Goal: Task Accomplishment & Management: Use online tool/utility

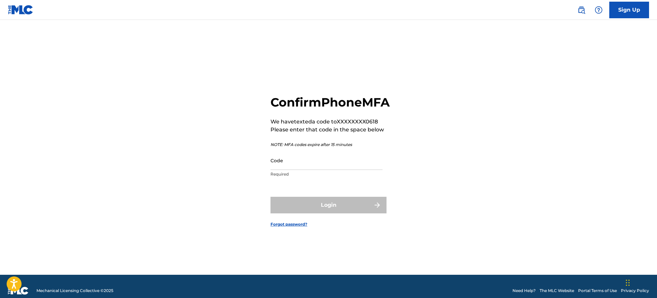
click at [361, 170] on input "Code" at bounding box center [327, 160] width 112 height 19
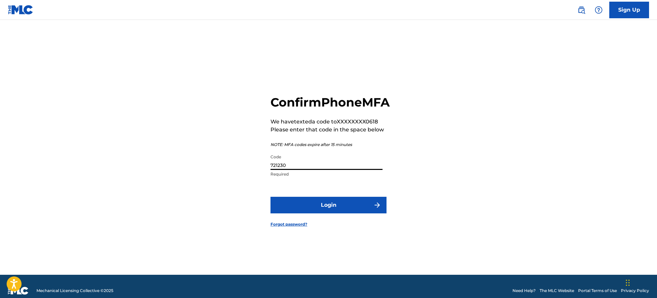
type input "721230"
click at [329, 212] on button "Login" at bounding box center [329, 205] width 116 height 17
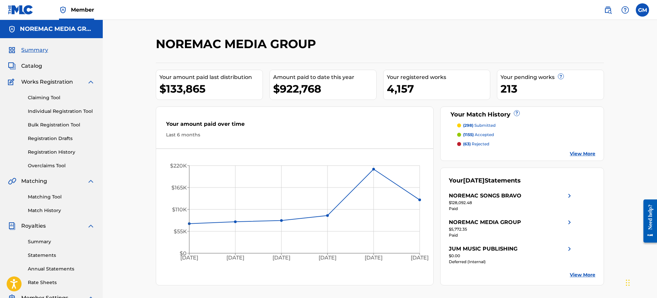
scroll to position [2, 0]
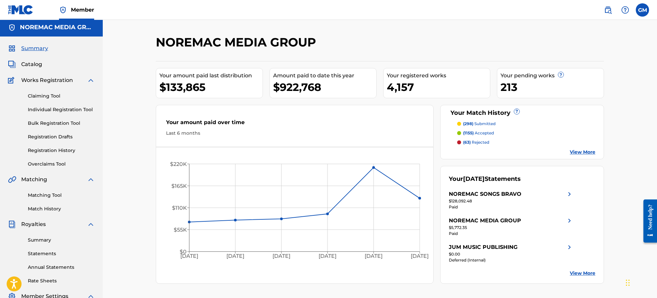
click at [44, 111] on link "Individual Registration Tool" at bounding box center [61, 109] width 67 height 7
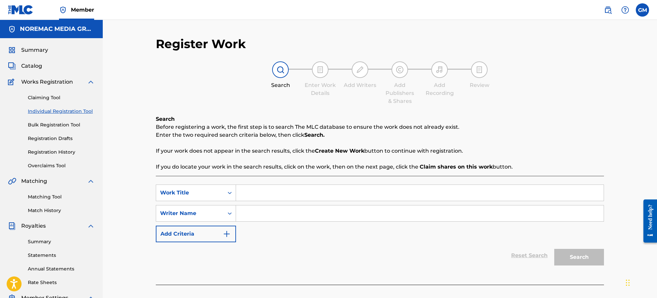
click at [298, 194] on input "Search Form" at bounding box center [420, 193] width 368 height 16
type input "pretty brown"
click at [275, 214] on input "Search Form" at bounding box center [420, 213] width 368 height 16
click at [187, 212] on div "Writer Name" at bounding box center [190, 213] width 60 height 8
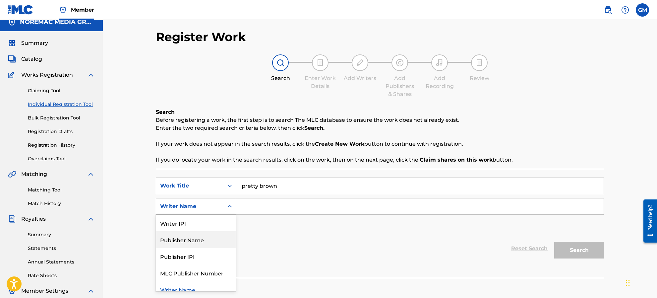
click at [263, 206] on input "Search Form" at bounding box center [420, 206] width 368 height 16
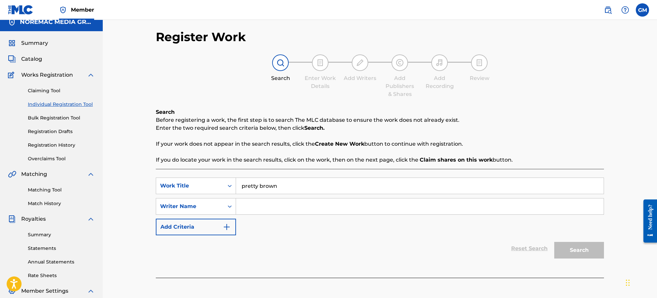
paste input "[PERSON_NAME]"
drag, startPoint x: 281, startPoint y: 206, endPoint x: 278, endPoint y: 207, distance: 3.5
click at [281, 206] on input "[PERSON_NAME]" at bounding box center [420, 206] width 368 height 16
type input "Cavon"
click at [579, 251] on button "Search" at bounding box center [579, 250] width 50 height 17
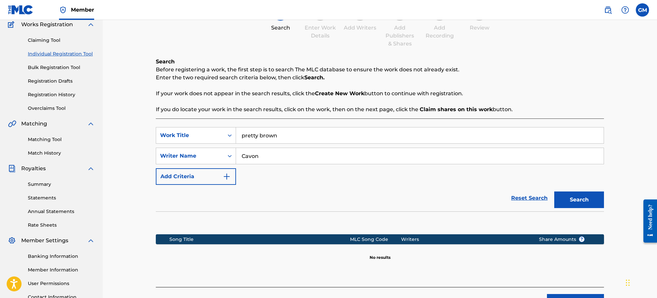
scroll to position [57, 0]
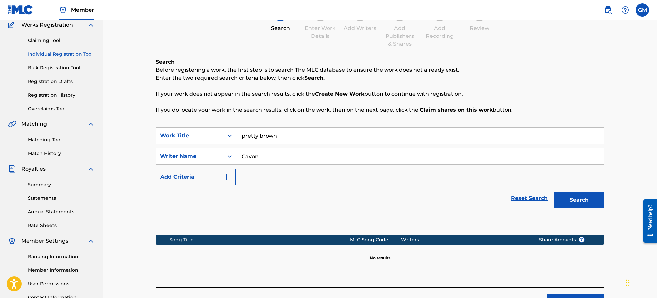
click at [282, 141] on input "pretty brown" at bounding box center [420, 136] width 368 height 16
click at [280, 136] on input "pretty brown" at bounding box center [420, 136] width 368 height 16
paste input "Conspiracy V2"
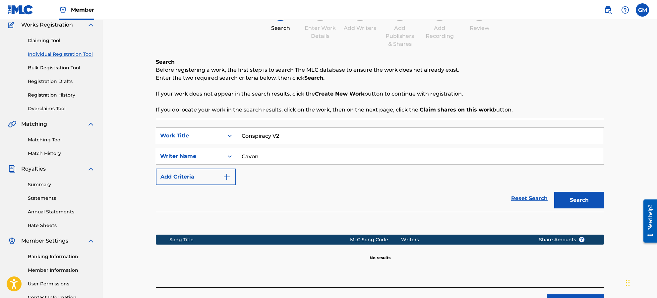
type input "Conspiracy V2"
click at [568, 197] on button "Search" at bounding box center [579, 200] width 50 height 17
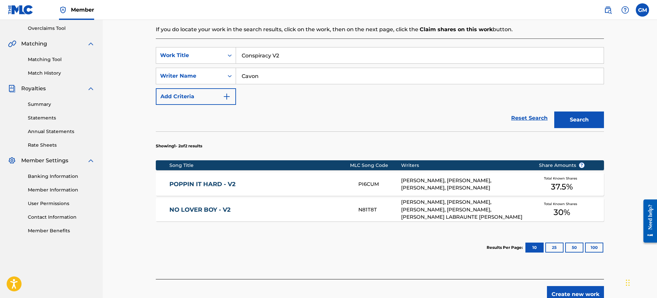
scroll to position [133, 0]
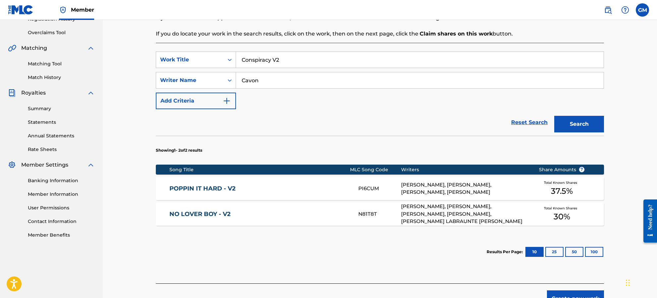
click at [268, 81] on input "Cavon" at bounding box center [420, 80] width 368 height 16
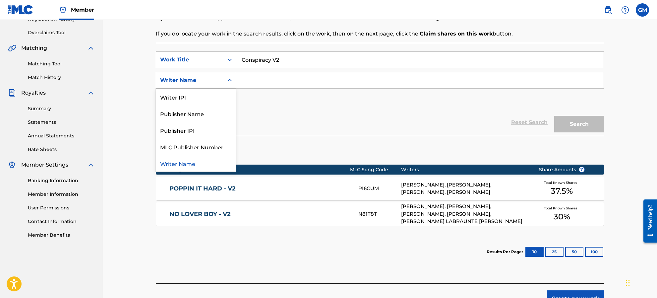
click at [199, 77] on div "Writer Name" at bounding box center [190, 80] width 60 height 8
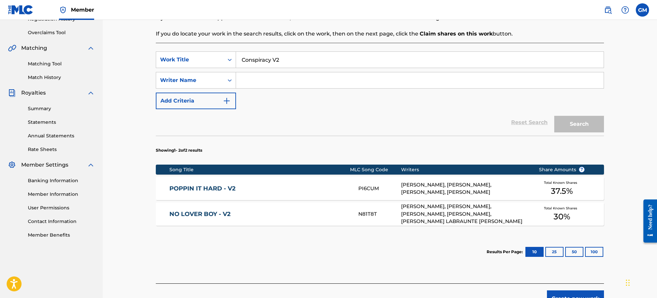
click at [288, 78] on input "Search Form" at bounding box center [420, 80] width 368 height 16
click at [572, 99] on div "SearchWithCriteriab8212d92-6b01-45f8-a18a-3f79f648ff06 Work Title Conspiracy V2…" at bounding box center [380, 80] width 448 height 58
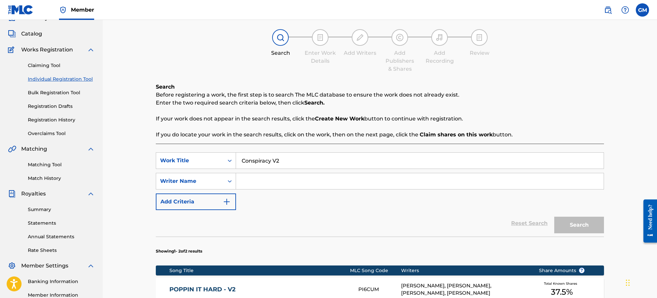
scroll to position [32, 0]
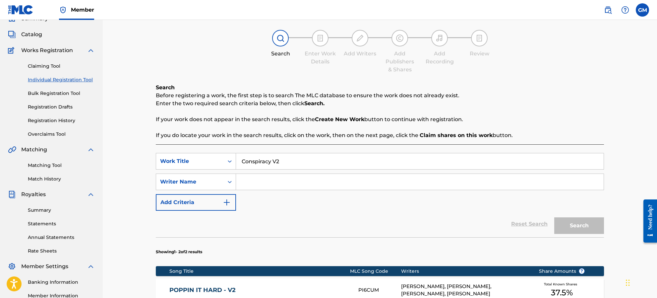
click at [391, 32] on div "Add Publishers & Shares" at bounding box center [399, 52] width 33 height 44
